Goal: Information Seeking & Learning: Learn about a topic

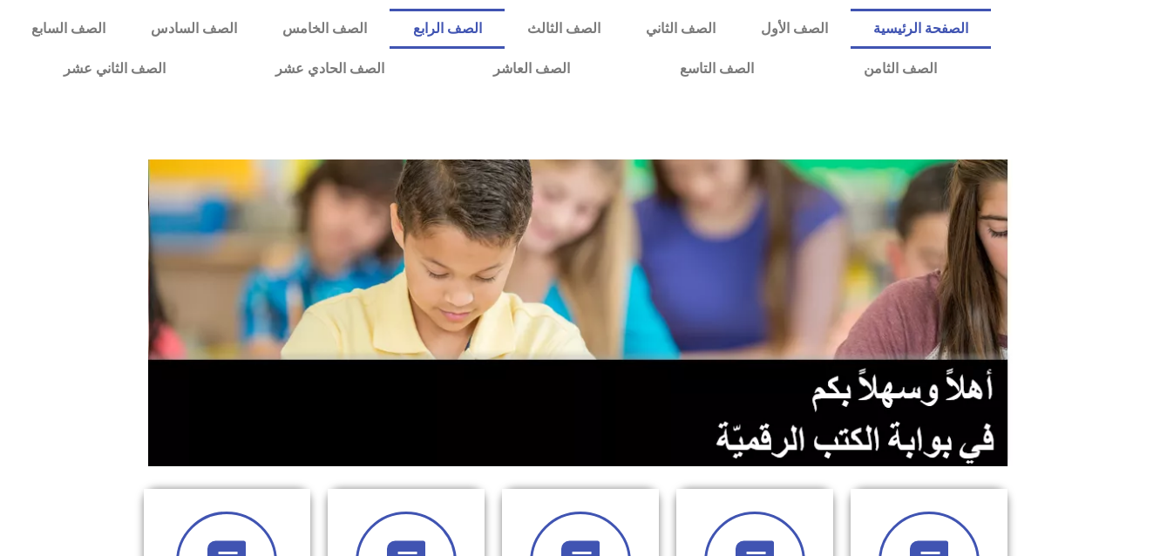
click at [504, 36] on link "الصف الرابع" at bounding box center [446, 29] width 114 height 40
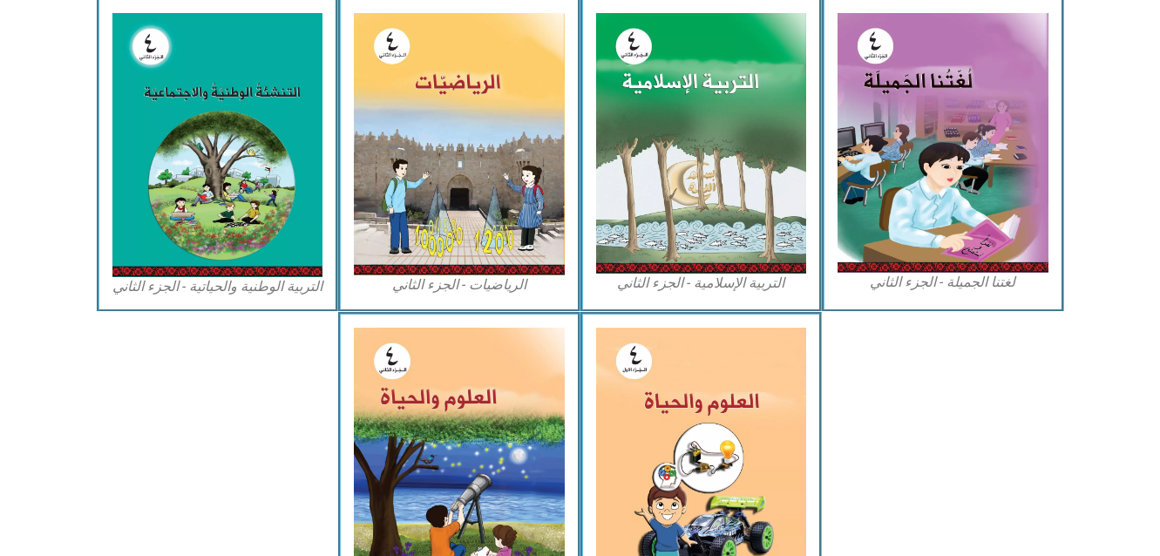
scroll to position [1003, 0]
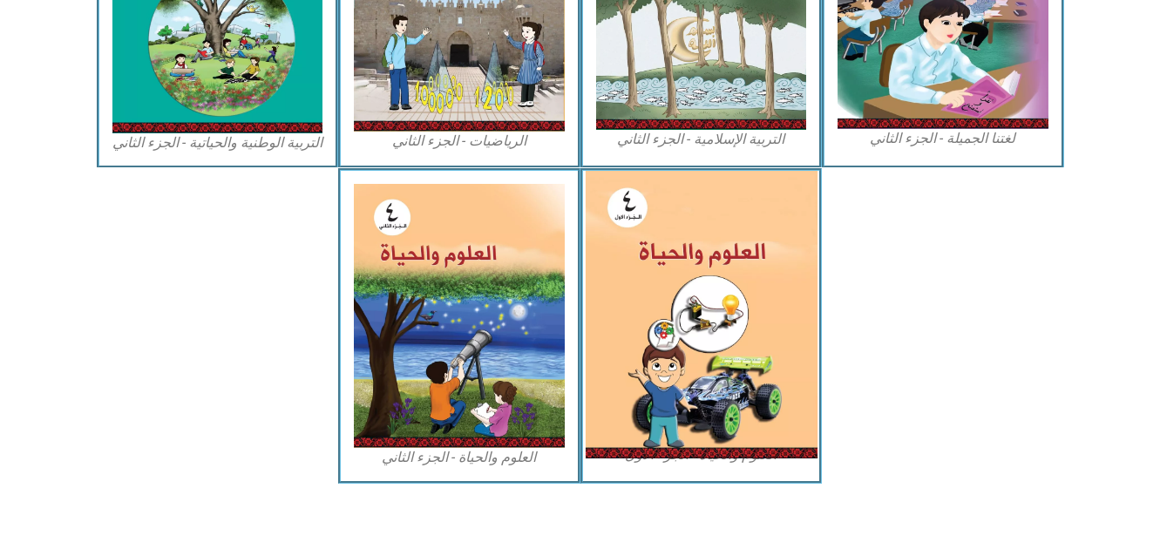
drag, startPoint x: 735, startPoint y: 300, endPoint x: 754, endPoint y: 296, distance: 18.6
click at [754, 296] on img at bounding box center [701, 315] width 232 height 288
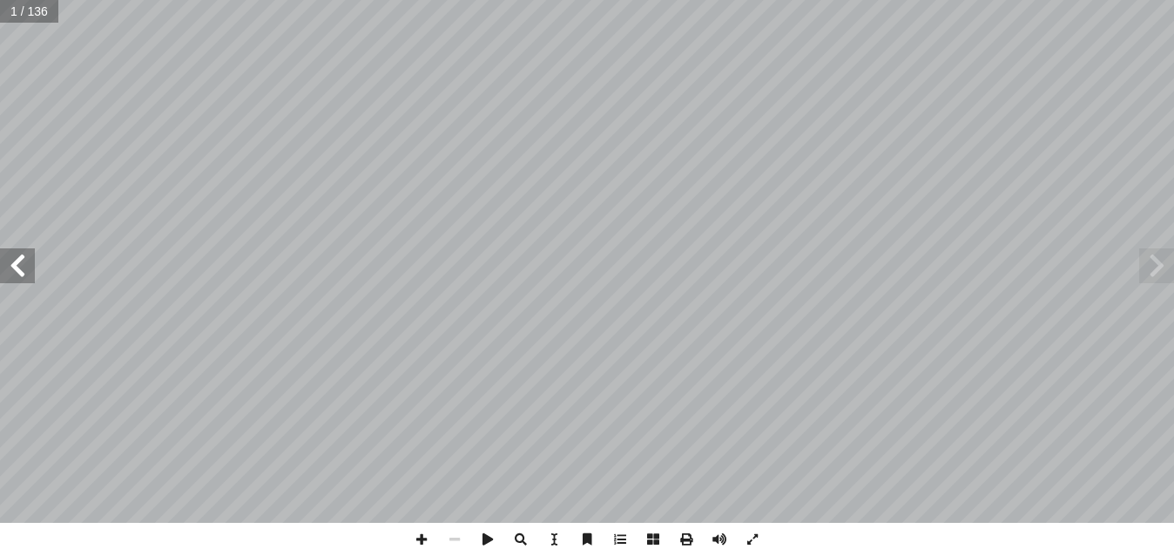
click at [21, 276] on span at bounding box center [17, 265] width 35 height 35
click at [1148, 271] on span at bounding box center [1157, 265] width 35 height 35
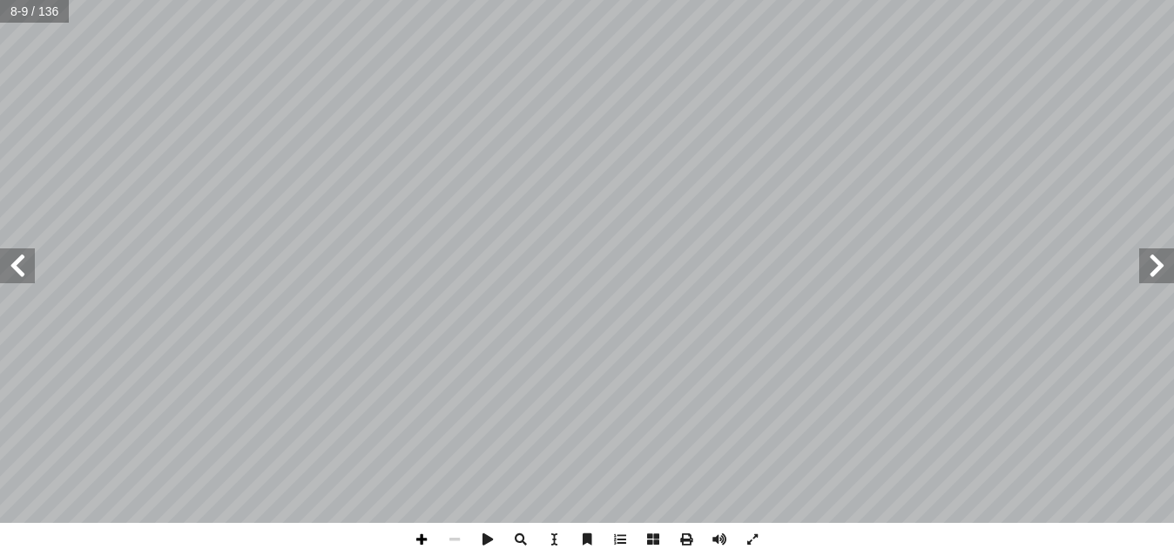
click at [423, 539] on span at bounding box center [421, 539] width 33 height 33
click at [453, 538] on span at bounding box center [454, 539] width 33 height 33
click at [420, 541] on span at bounding box center [421, 539] width 33 height 33
click at [17, 272] on span at bounding box center [17, 265] width 35 height 35
click at [457, 542] on span at bounding box center [454, 539] width 33 height 33
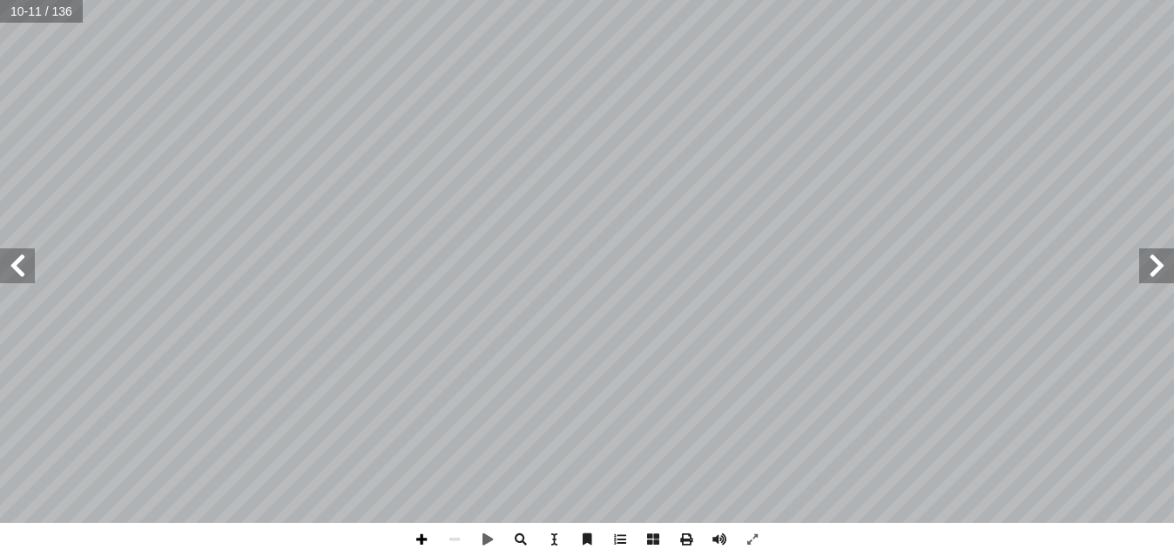
click at [420, 538] on span at bounding box center [421, 539] width 33 height 33
